Goal: Task Accomplishment & Management: Manage account settings

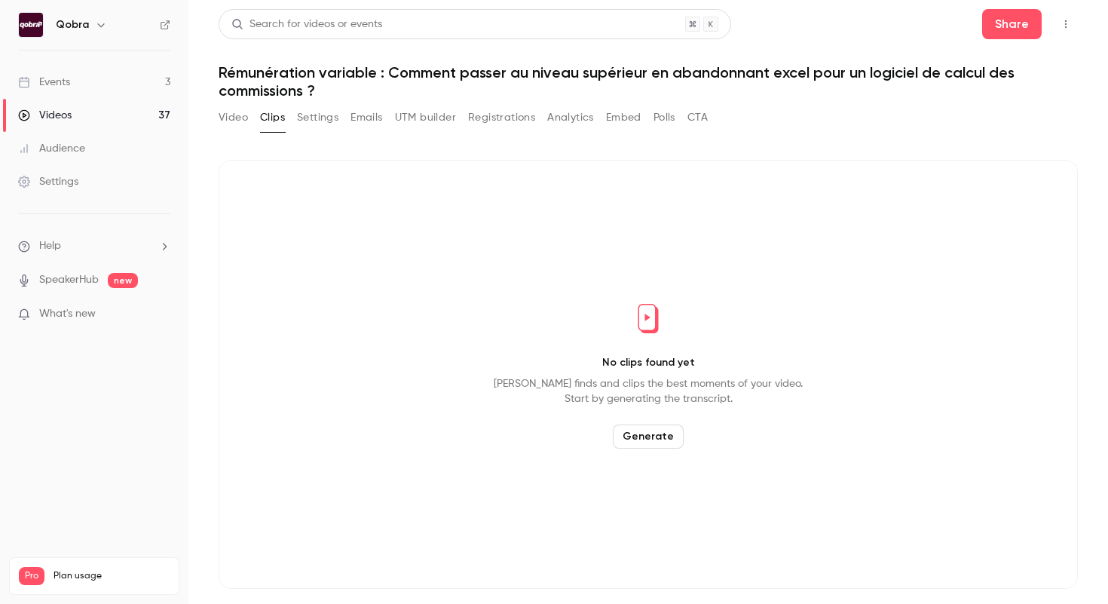
click at [112, 86] on link "Events 3" at bounding box center [94, 82] width 188 height 33
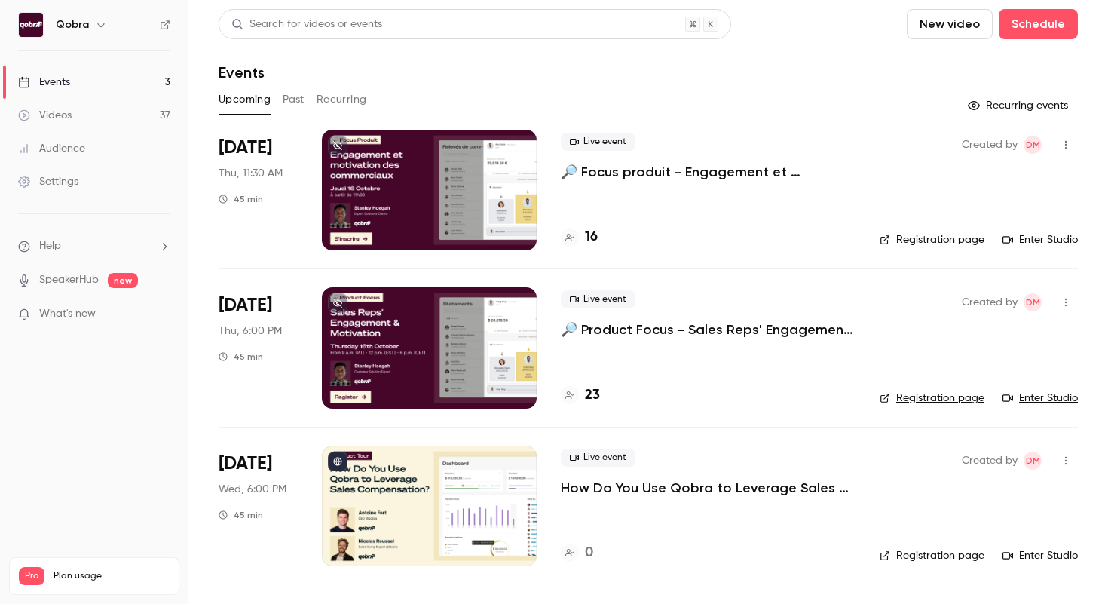
click at [645, 479] on p "How Do You Use Qobra to Leverage Sales Compensation?" at bounding box center [708, 488] width 295 height 18
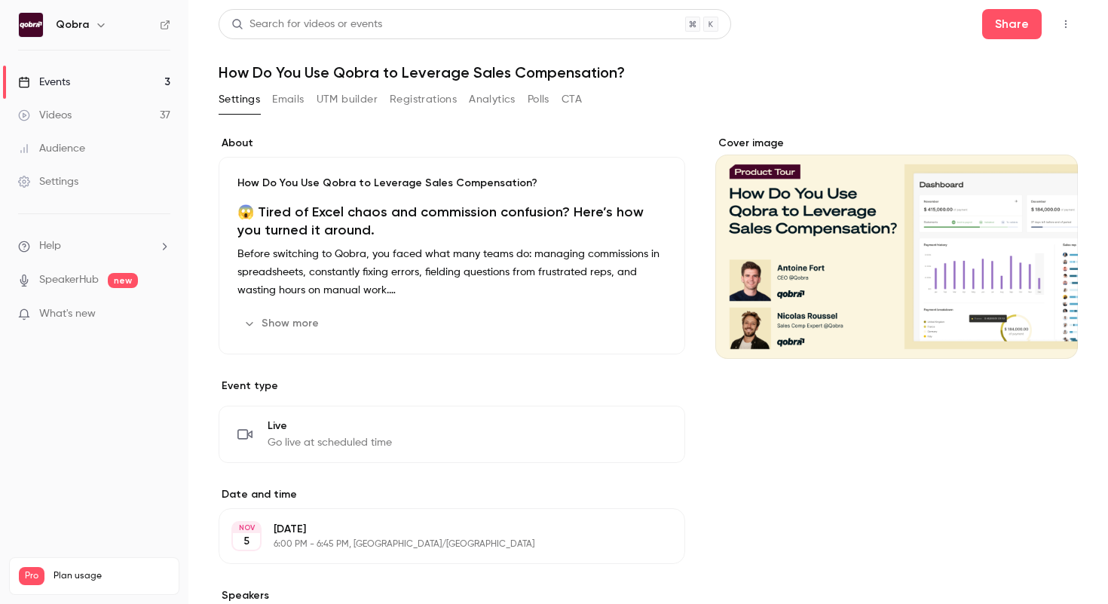
click at [288, 101] on button "Emails" at bounding box center [288, 99] width 32 height 24
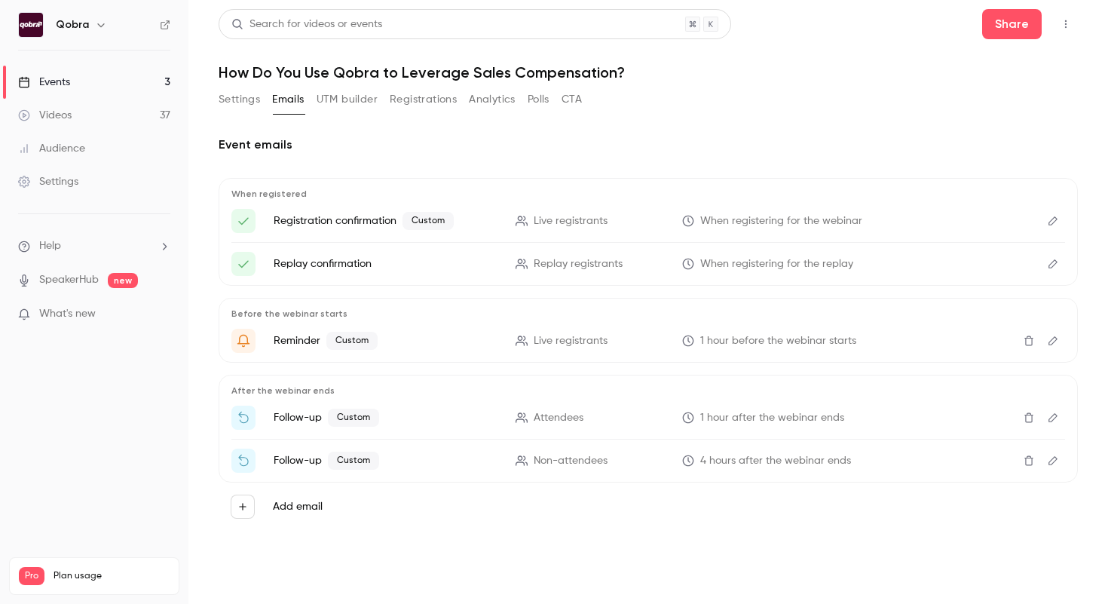
click at [1052, 220] on icon "Edit" at bounding box center [1053, 221] width 12 height 11
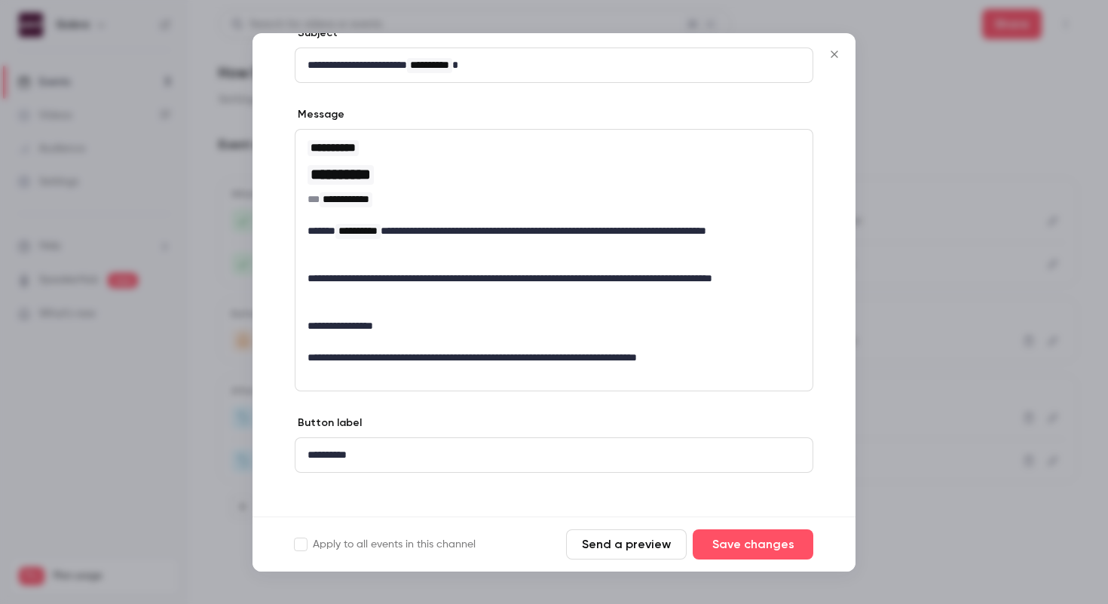
scroll to position [109, 0]
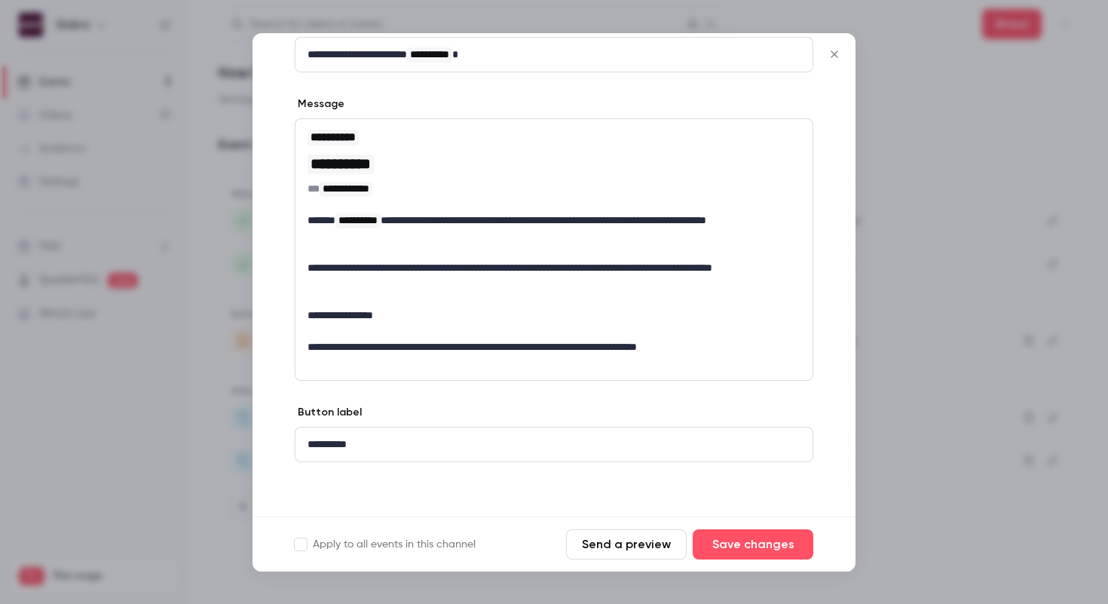
click at [828, 53] on icon "Close" at bounding box center [834, 54] width 18 height 12
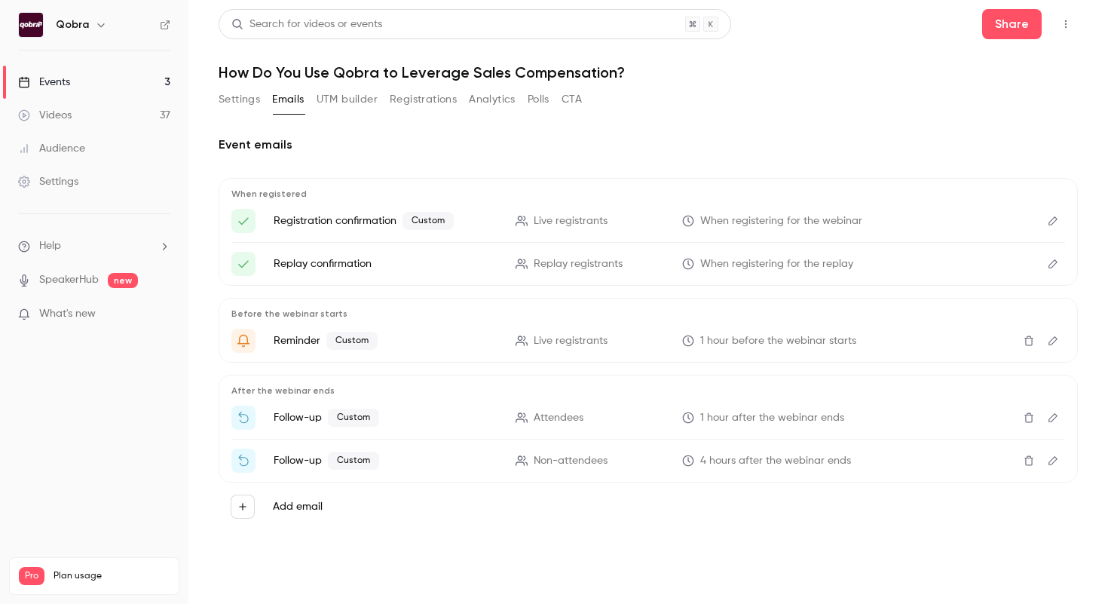
click at [1054, 262] on icon "Edit" at bounding box center [1053, 264] width 12 height 11
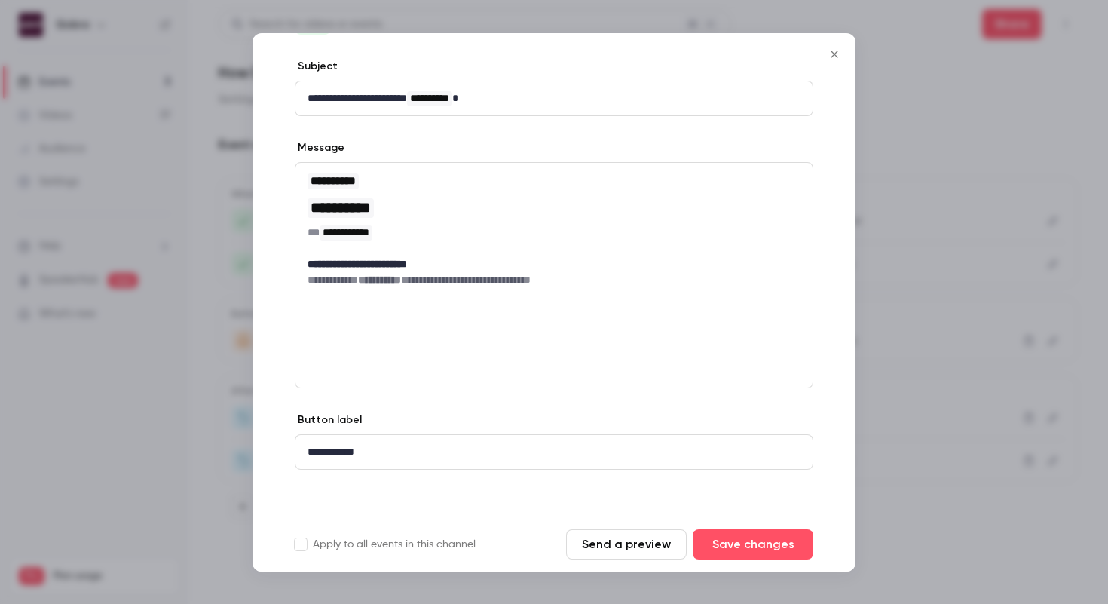
scroll to position [72, 0]
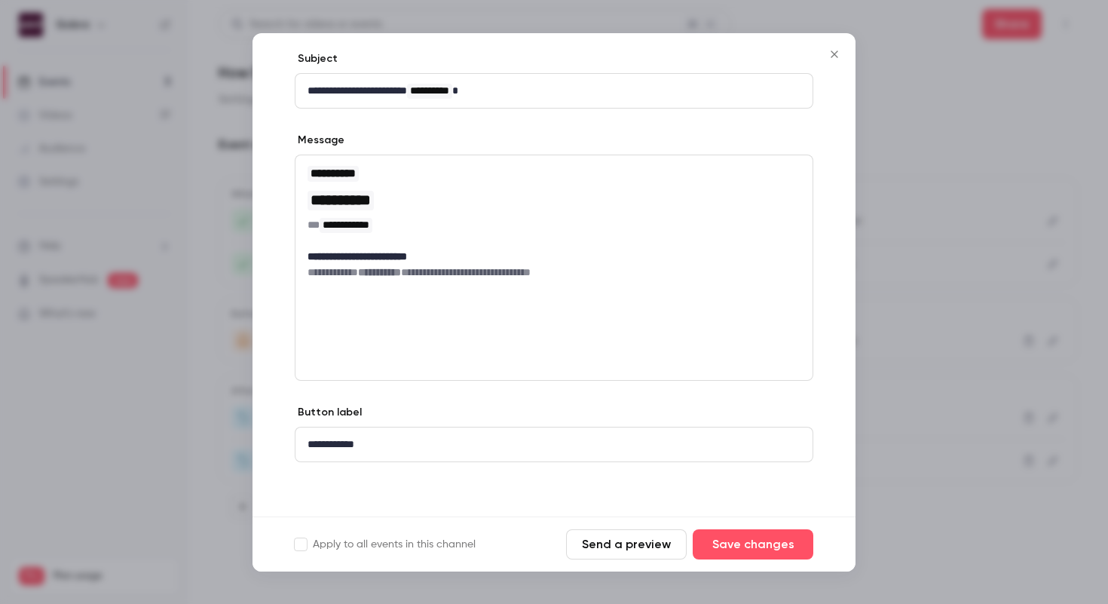
click at [834, 60] on button "Close" at bounding box center [834, 54] width 30 height 30
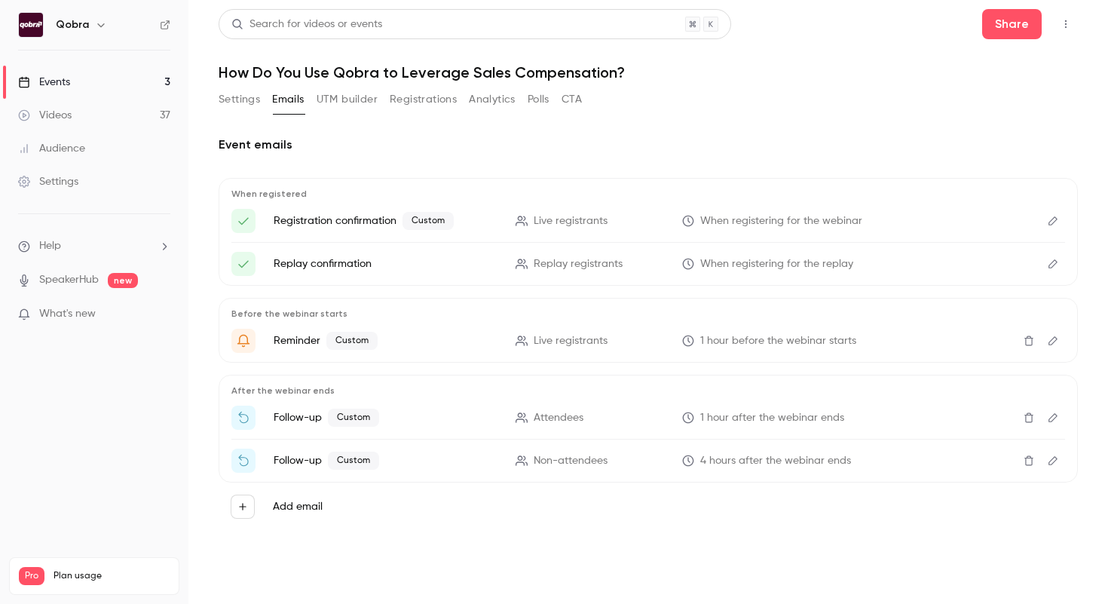
click at [1054, 339] on icon "Edit" at bounding box center [1053, 340] width 12 height 11
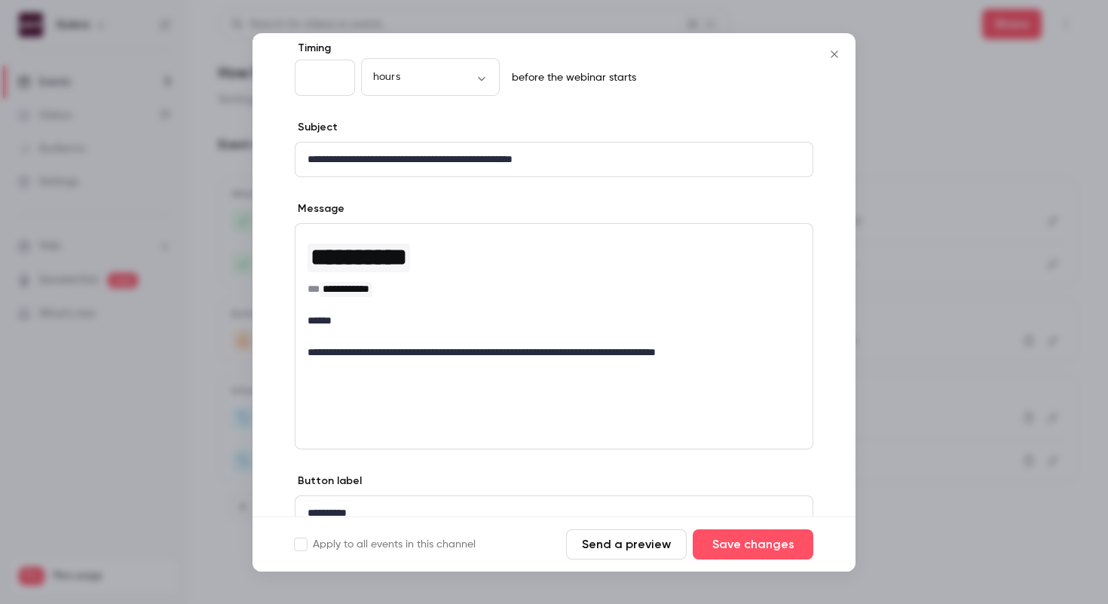
scroll to position [151, 0]
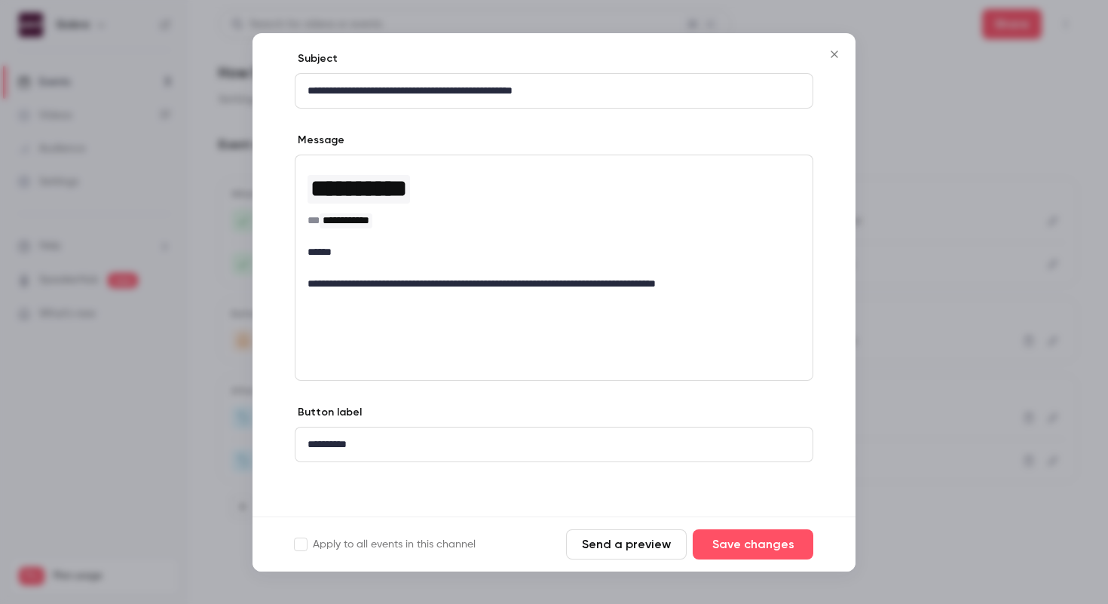
click at [837, 55] on icon "Close" at bounding box center [834, 54] width 18 height 12
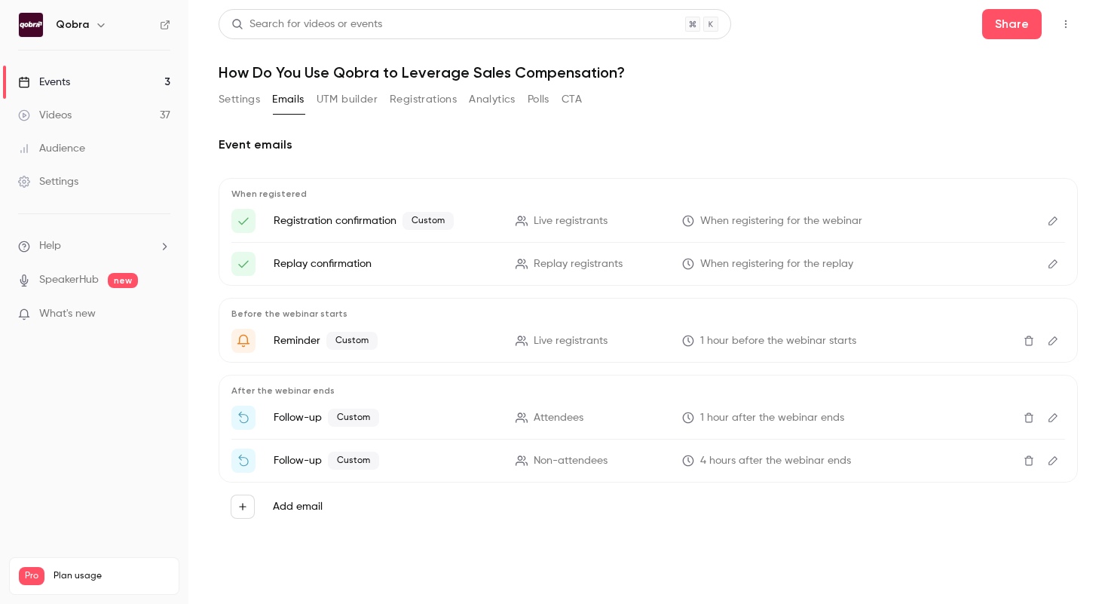
click at [1054, 423] on button "Edit" at bounding box center [1053, 417] width 24 height 24
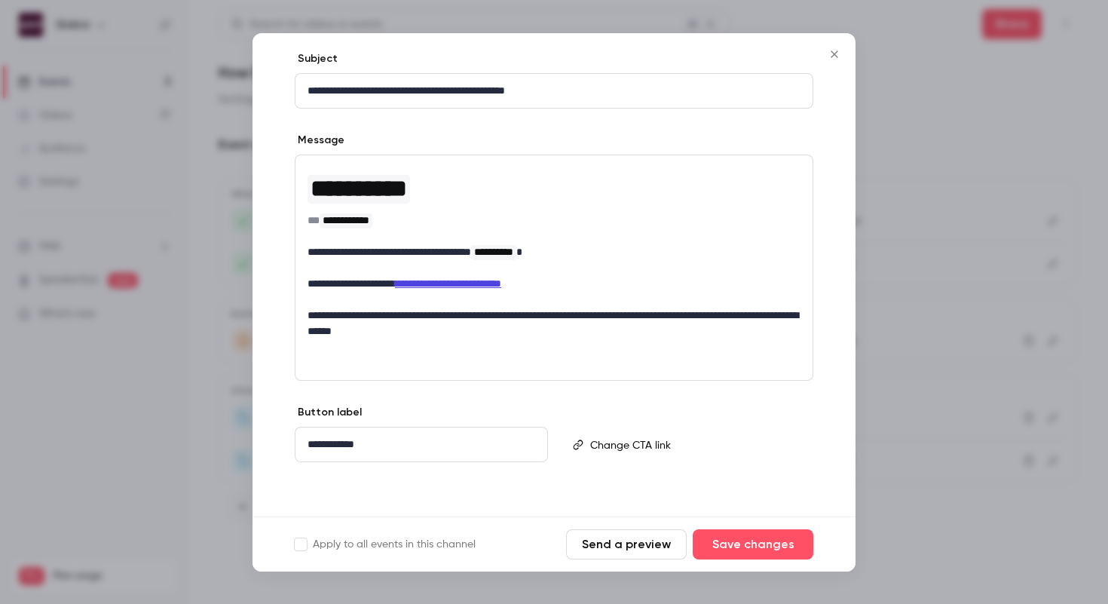
click at [831, 60] on icon "Close" at bounding box center [834, 54] width 18 height 12
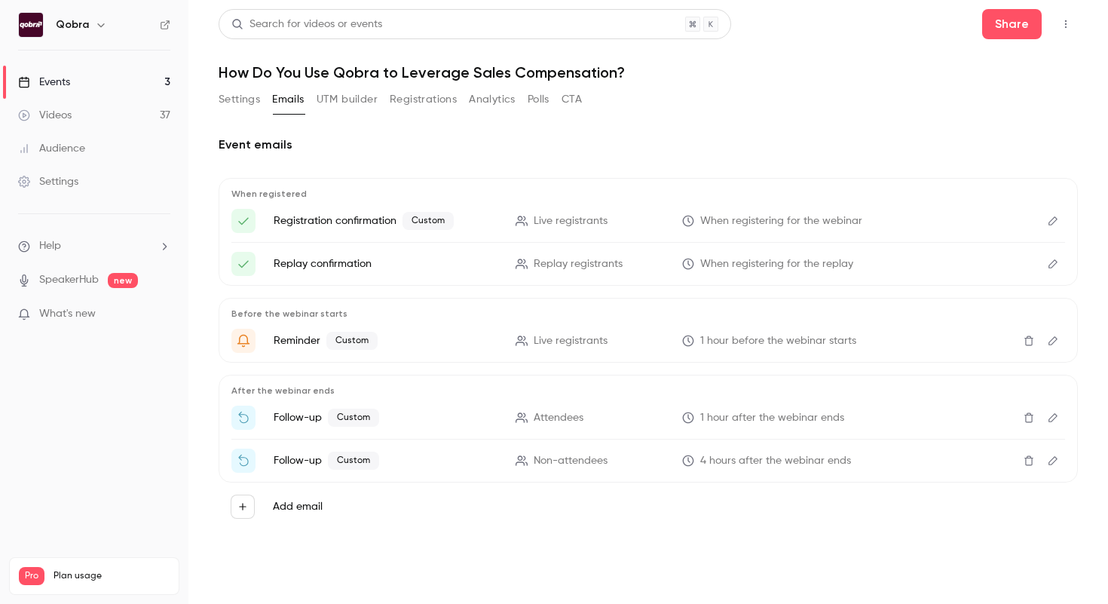
click at [1057, 461] on icon "Edit" at bounding box center [1053, 460] width 12 height 11
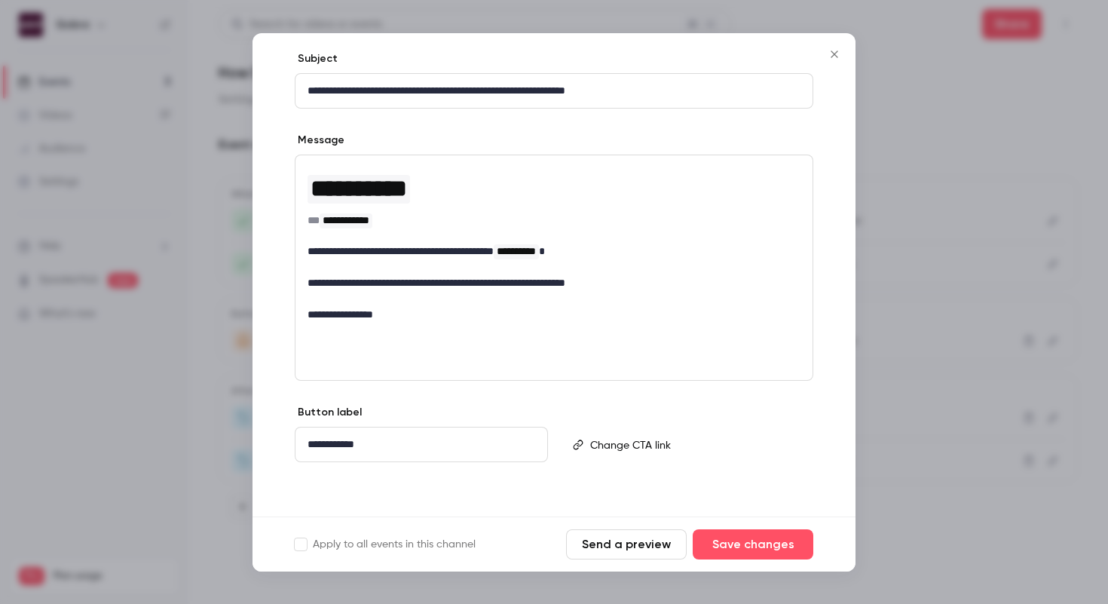
click at [841, 57] on icon "Close" at bounding box center [834, 54] width 18 height 12
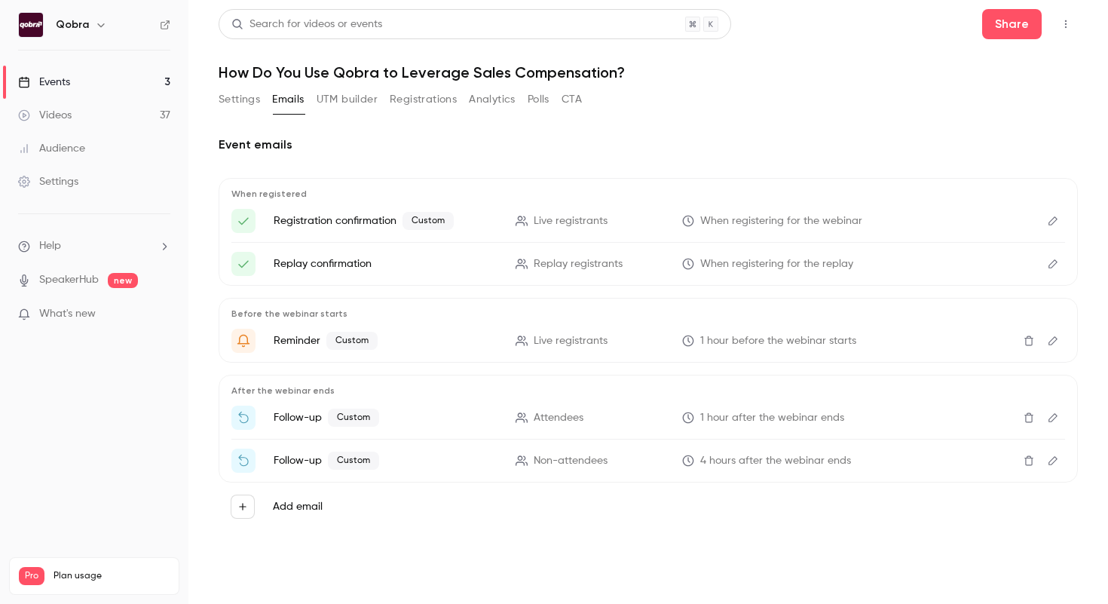
click at [99, 78] on link "Events 3" at bounding box center [94, 82] width 188 height 33
